Goal: Book appointment/travel/reservation

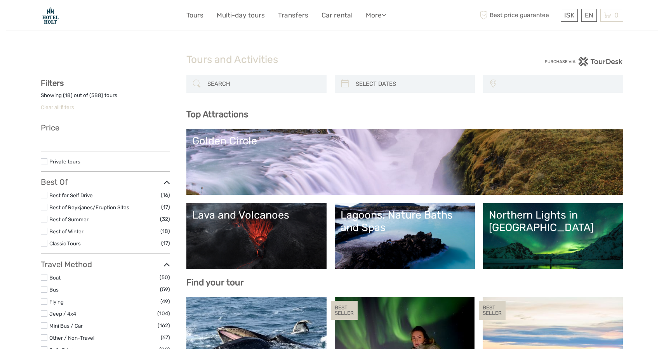
scroll to position [3, 0]
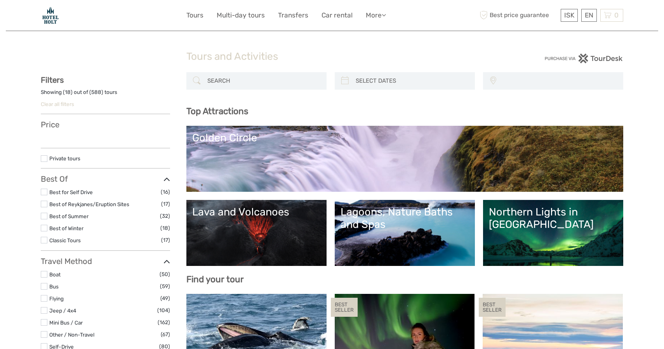
click at [507, 217] on div "Northern Lights in [GEOGRAPHIC_DATA]" at bounding box center [553, 218] width 129 height 25
click at [372, 226] on div "Lagoons, Nature Baths and Spas" at bounding box center [405, 218] width 129 height 25
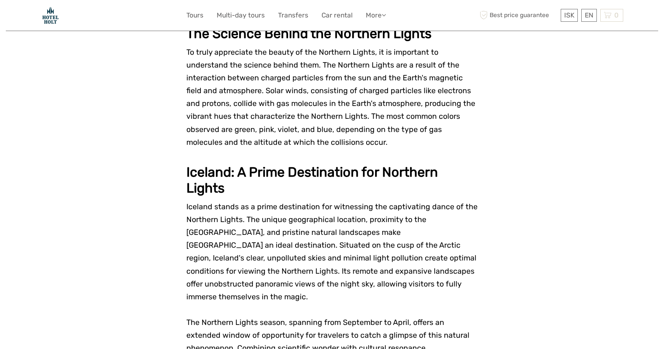
scroll to position [745, 0]
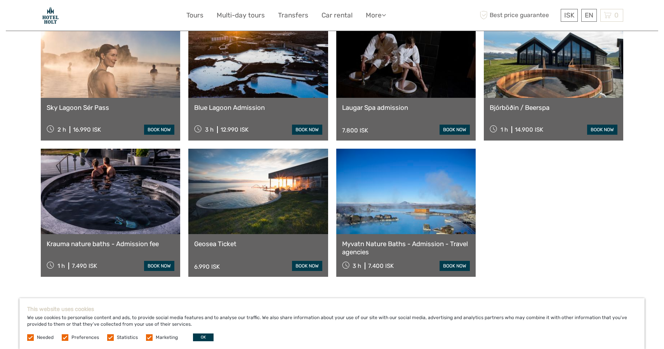
scroll to position [617, 0]
click at [136, 87] on link at bounding box center [110, 54] width 139 height 85
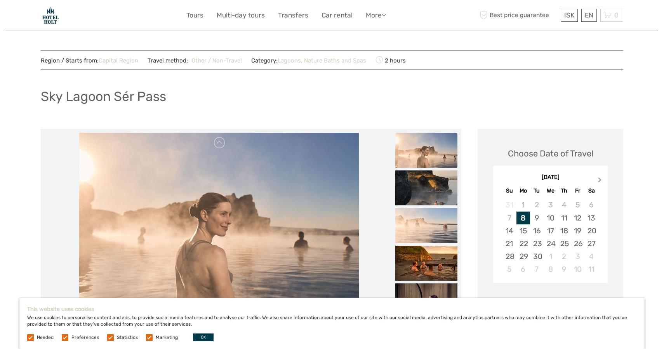
click at [600, 181] on span "Next Month" at bounding box center [600, 181] width 0 height 11
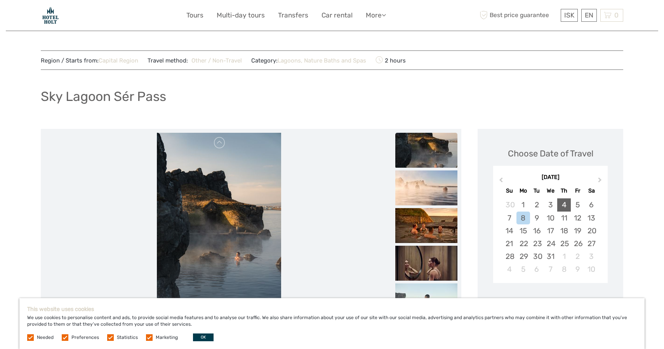
click at [561, 203] on div "4" at bounding box center [564, 204] width 14 height 13
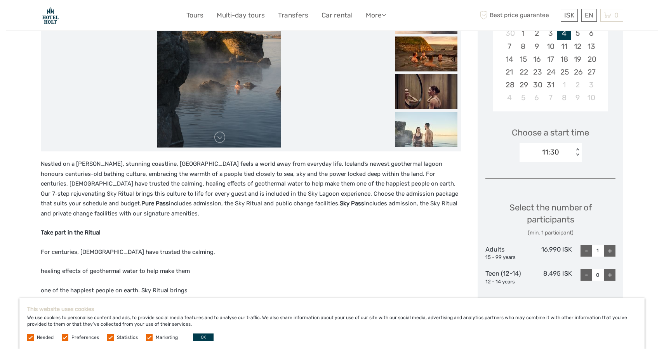
scroll to position [174, 0]
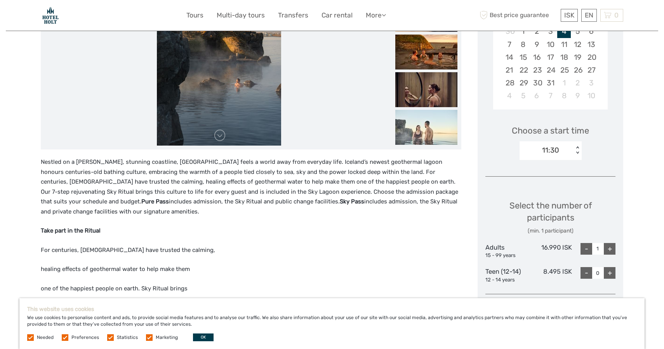
click at [609, 248] on div "+" at bounding box center [610, 249] width 12 height 12
type input "2"
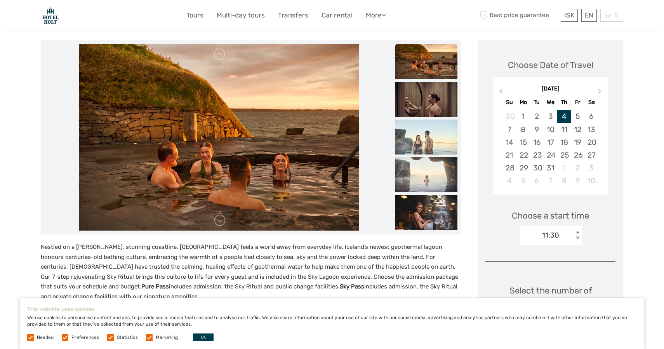
scroll to position [116, 0]
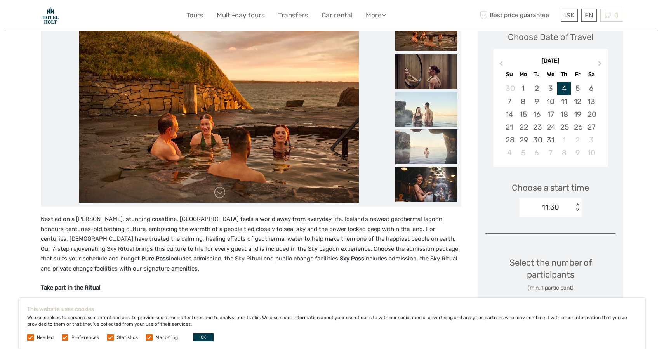
click at [557, 204] on div "11:30" at bounding box center [550, 207] width 17 height 10
click at [542, 232] on div "11:30" at bounding box center [550, 230] width 54 height 13
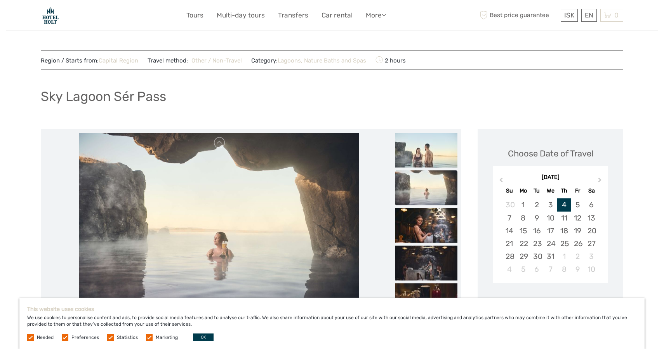
scroll to position [0, 0]
